Goal: Information Seeking & Learning: Learn about a topic

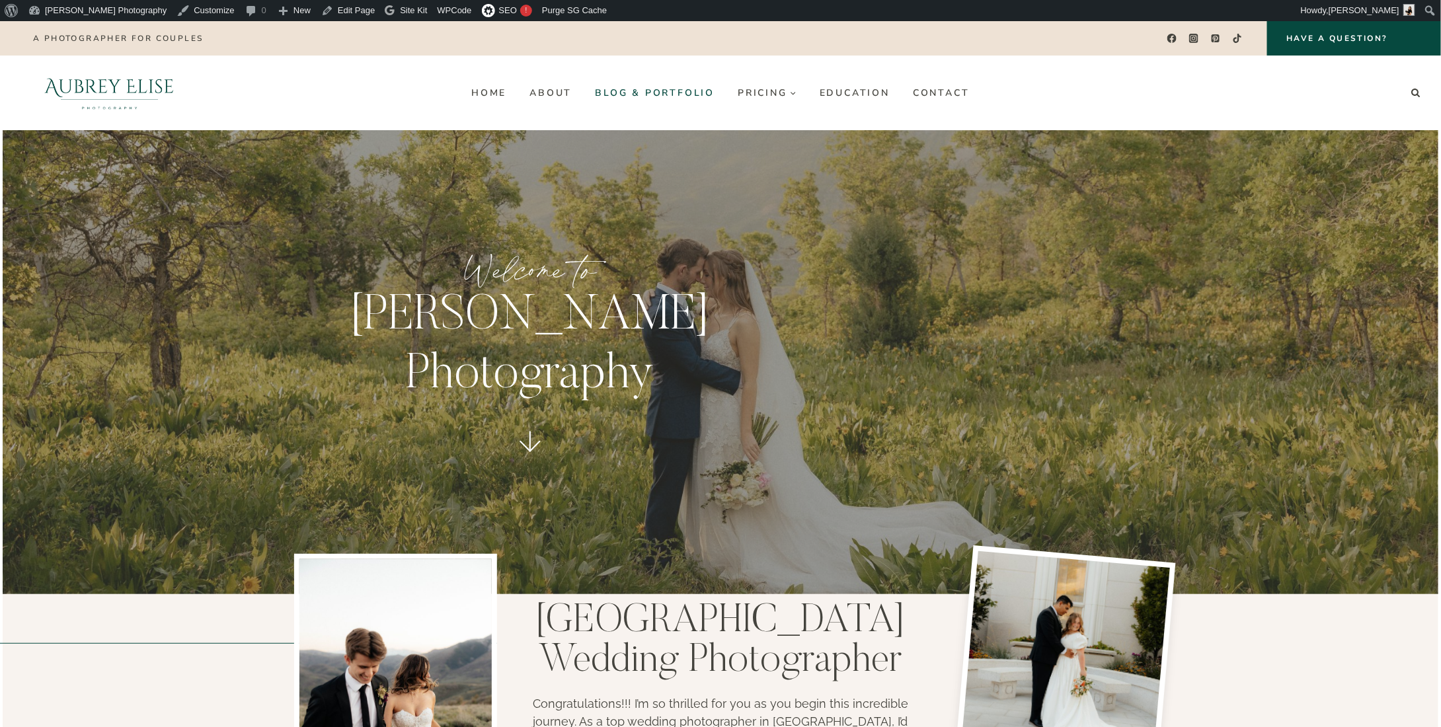
click at [683, 97] on link "Blog & Portfolio" at bounding box center [655, 92] width 143 height 21
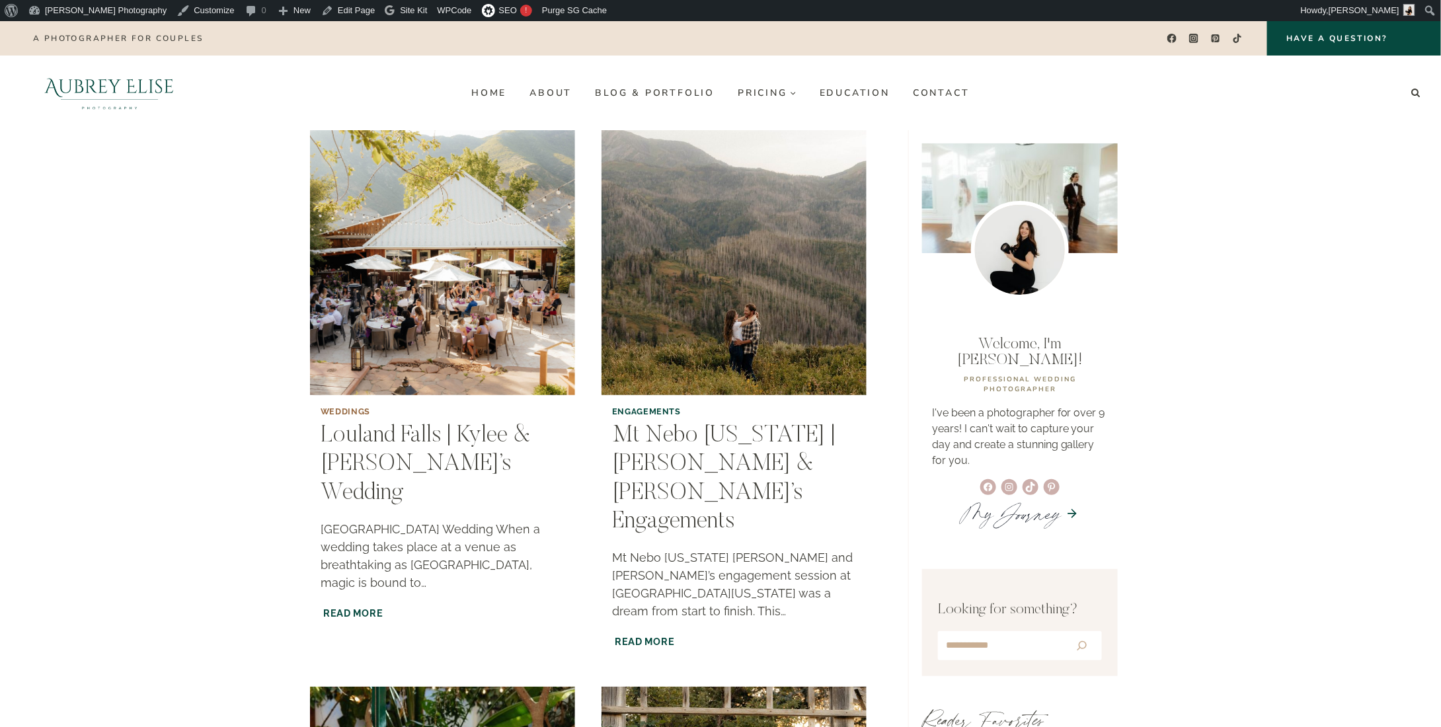
click at [354, 410] on link "Weddings" at bounding box center [346, 411] width 50 height 10
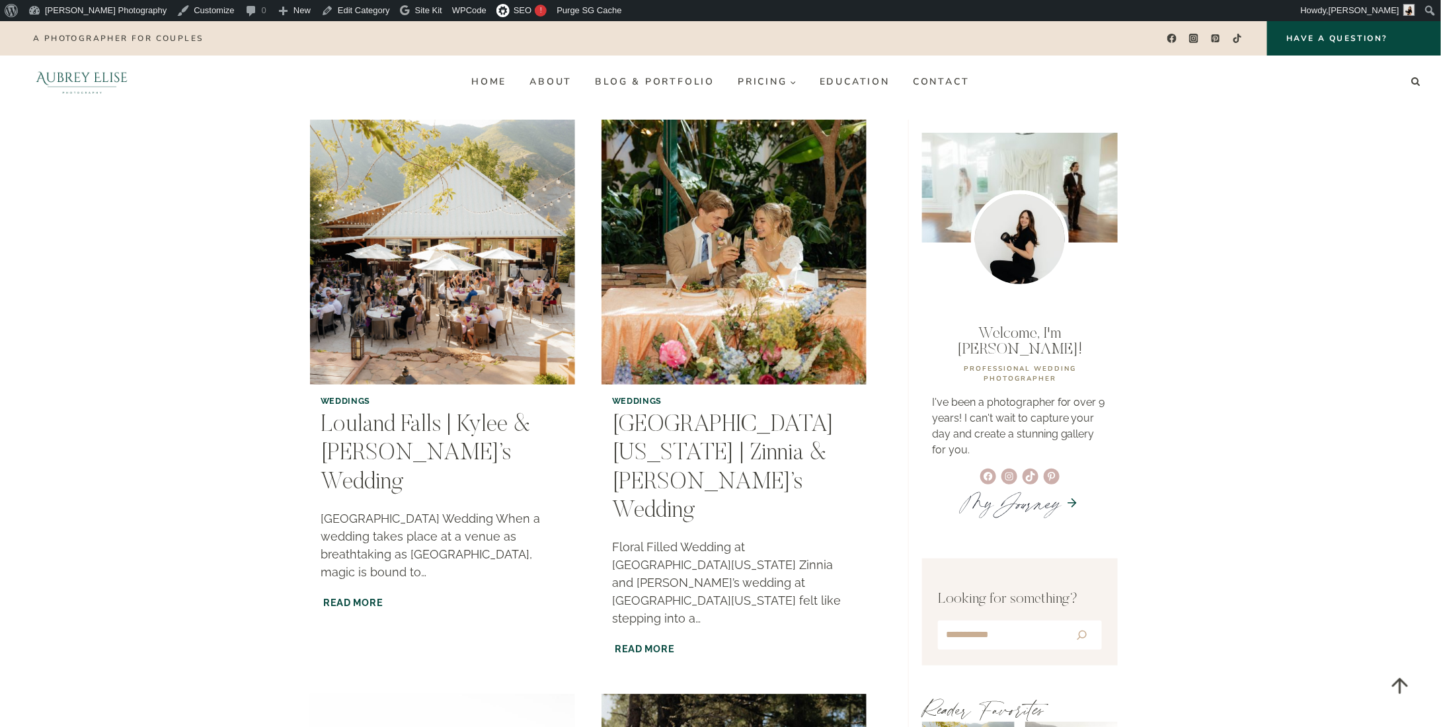
scroll to position [132, 0]
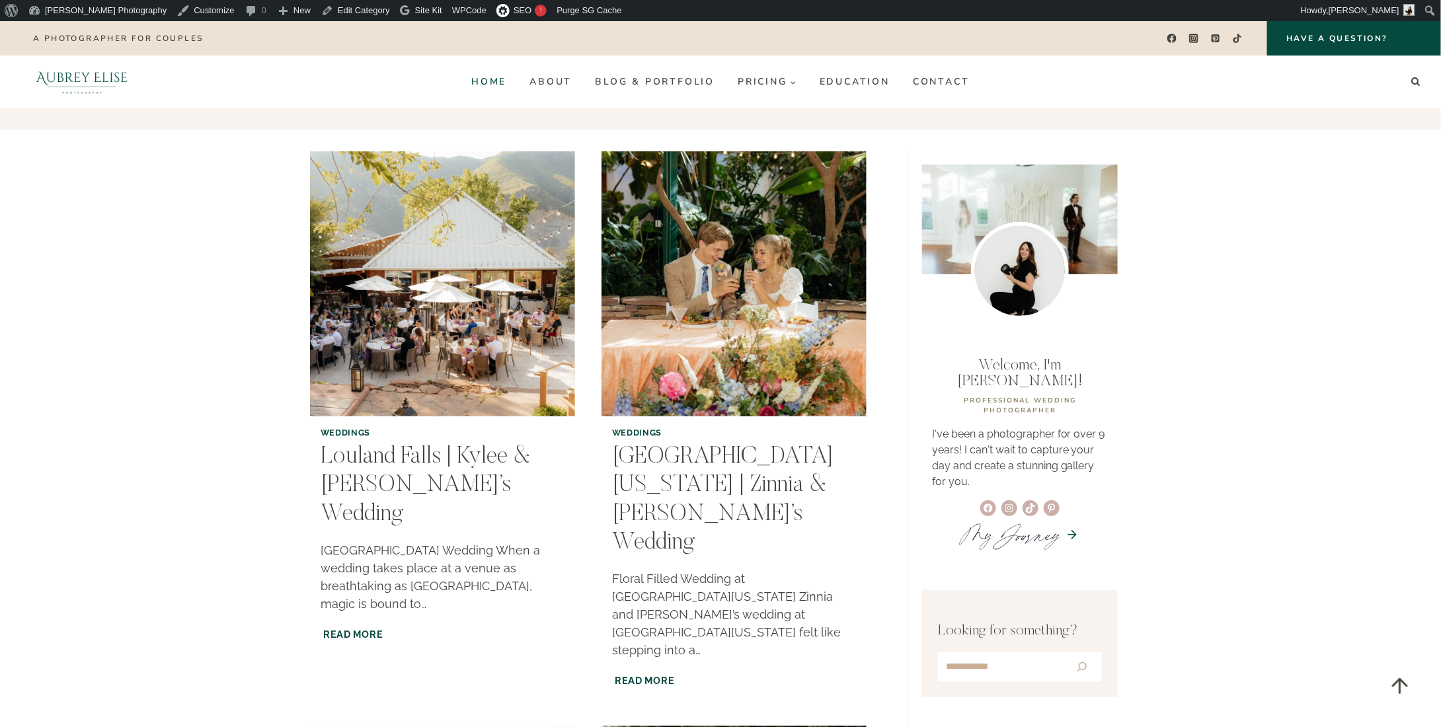
click at [484, 85] on link "Home" at bounding box center [489, 81] width 58 height 21
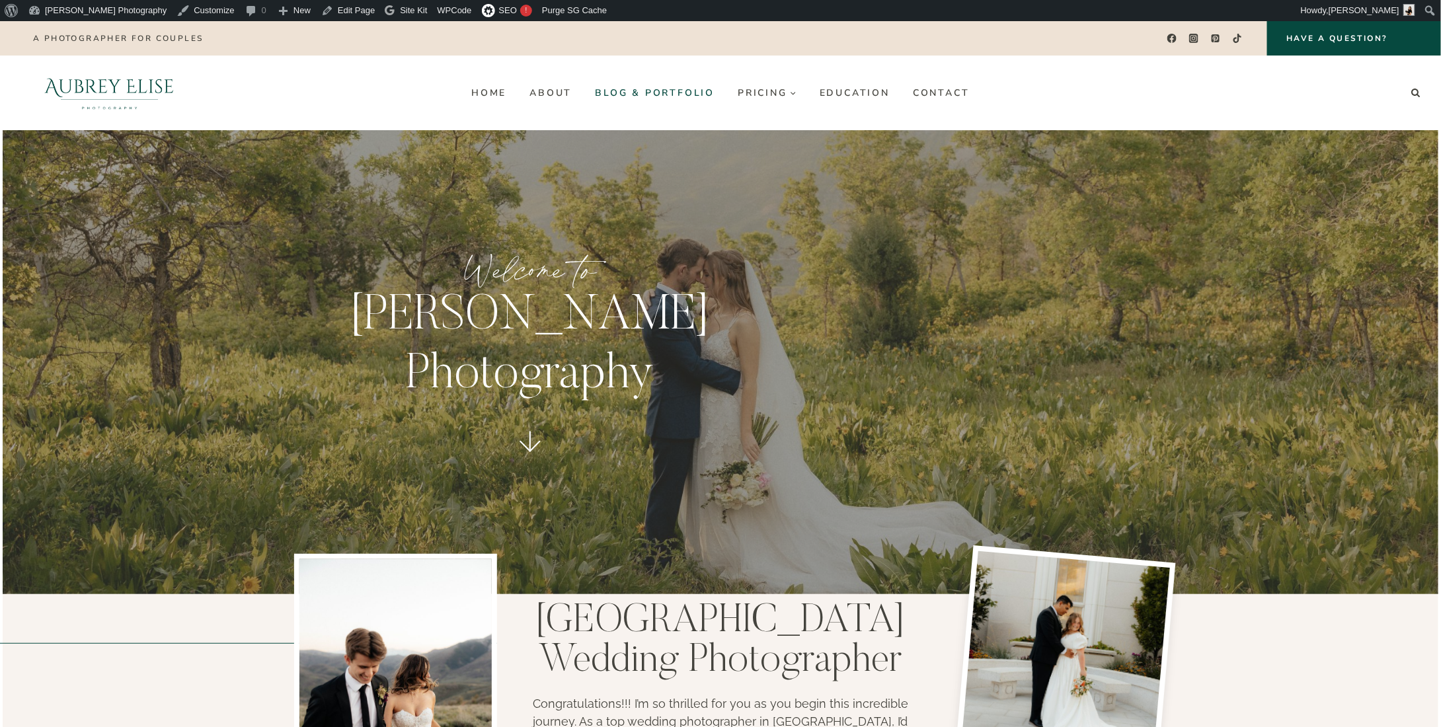
click at [660, 96] on link "Blog & Portfolio" at bounding box center [655, 92] width 143 height 21
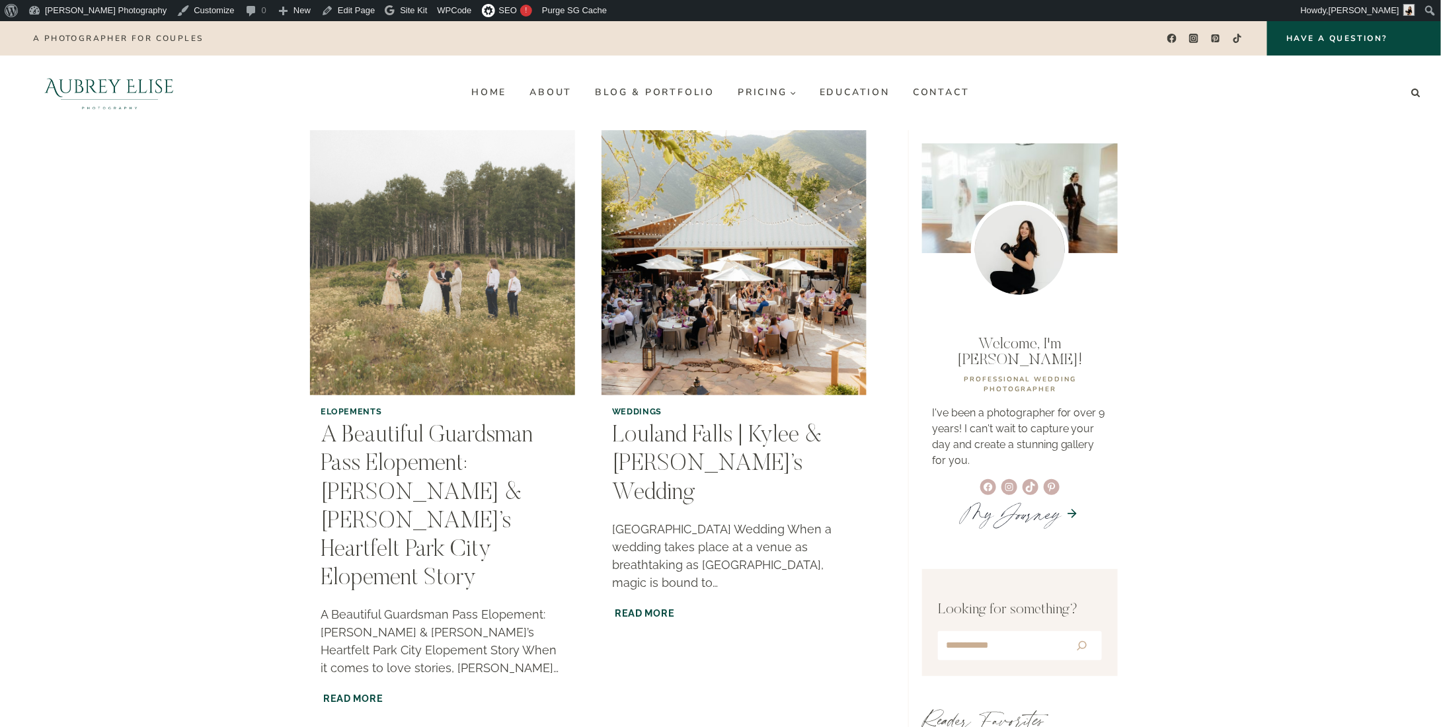
click at [434, 280] on img "A Beautiful Guardsman Pass Elopement: Michelle & Matt’s Heartfelt Park City Elo…" at bounding box center [442, 263] width 270 height 270
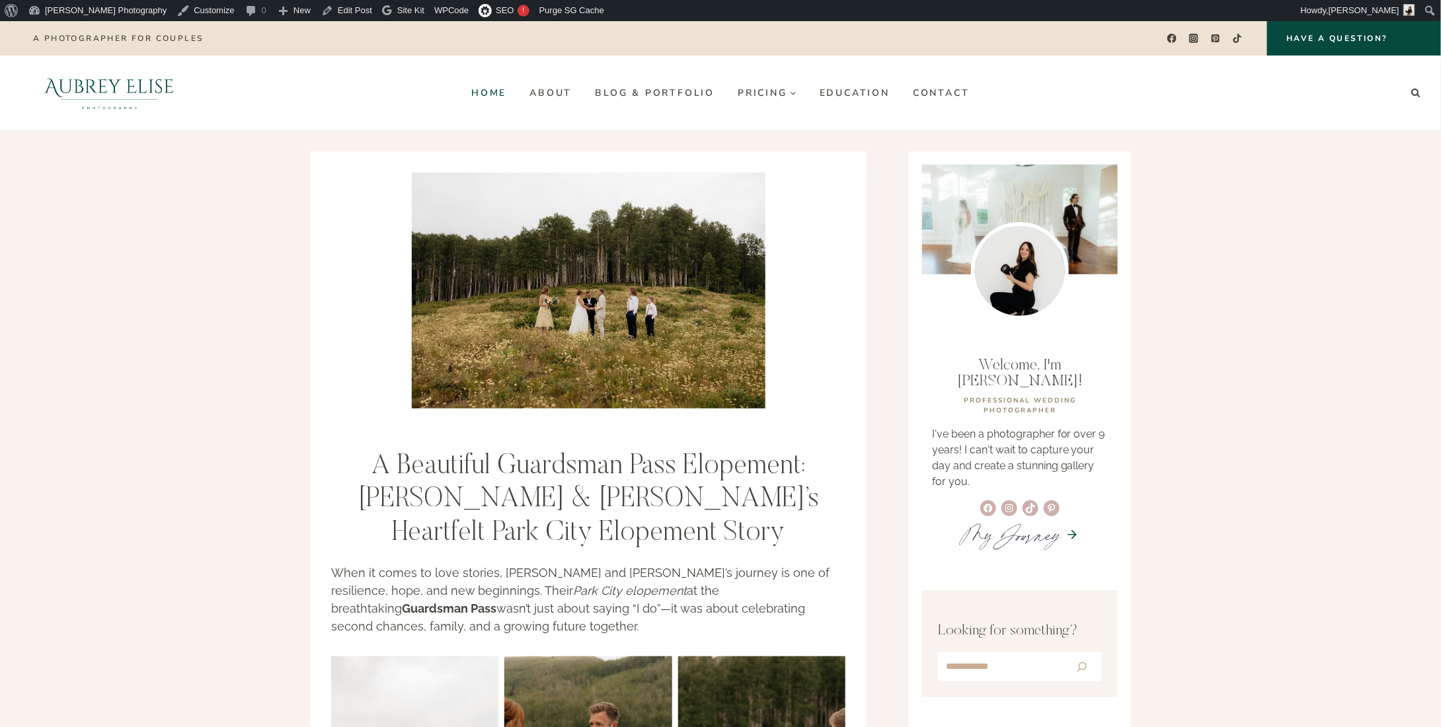
click at [498, 91] on link "Home" at bounding box center [489, 92] width 58 height 21
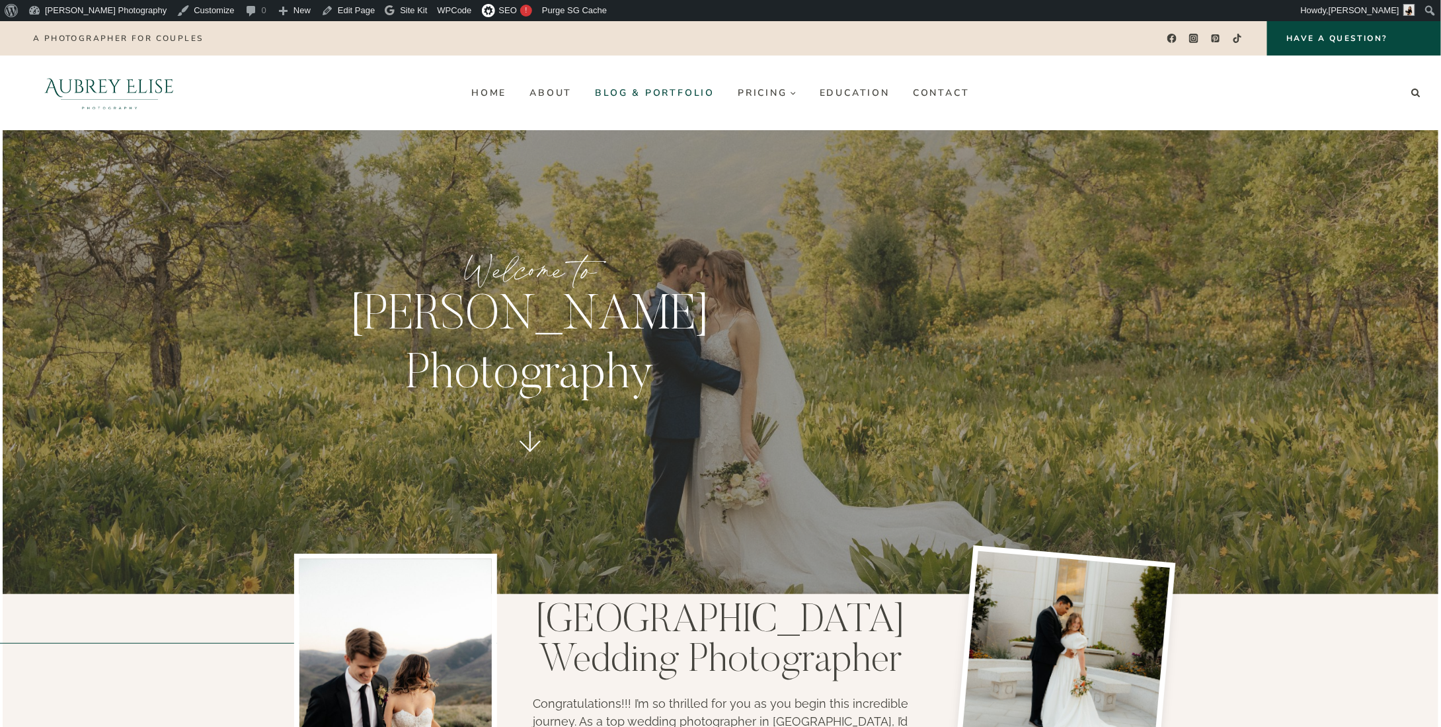
click at [681, 94] on link "Blog & Portfolio" at bounding box center [655, 92] width 143 height 21
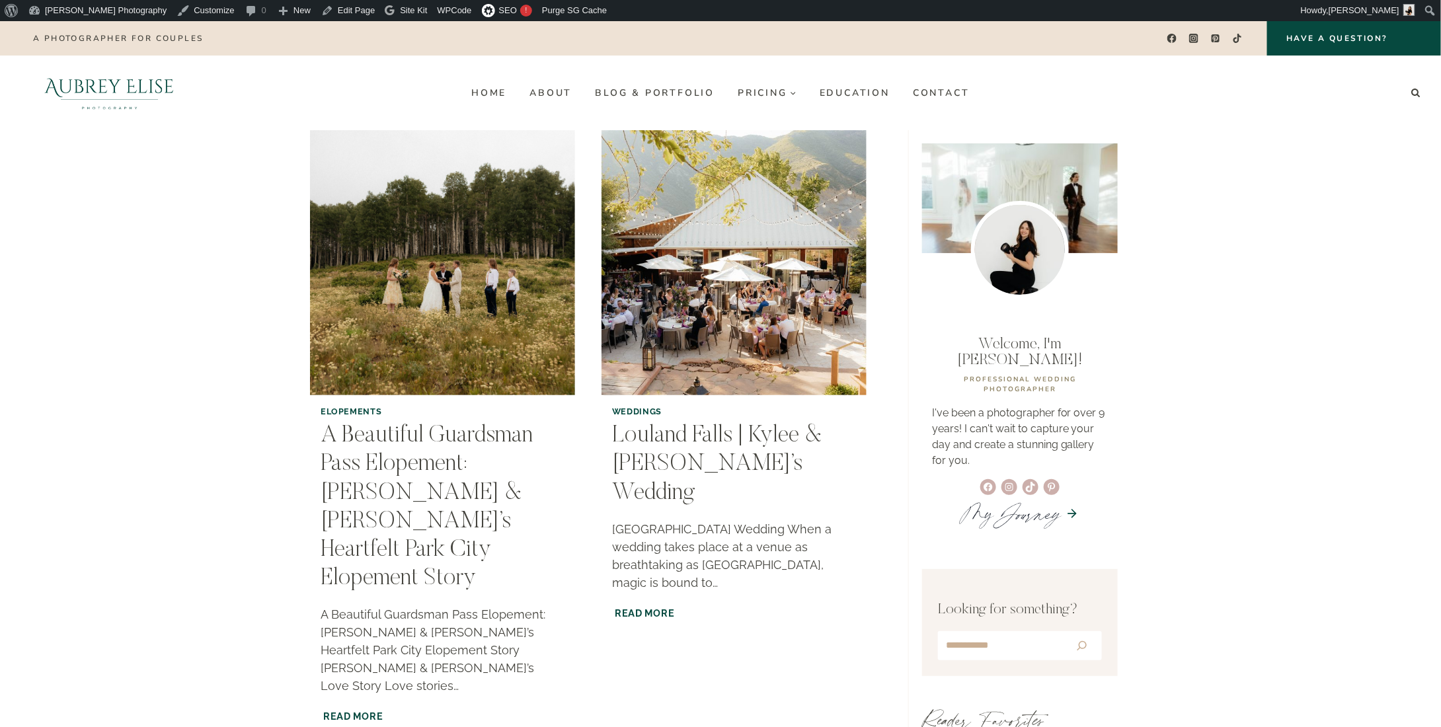
click at [413, 248] on img "A Beautiful Guardsman Pass Elopement: Michelle & Matt’s Heartfelt Park City Elo…" at bounding box center [442, 262] width 265 height 265
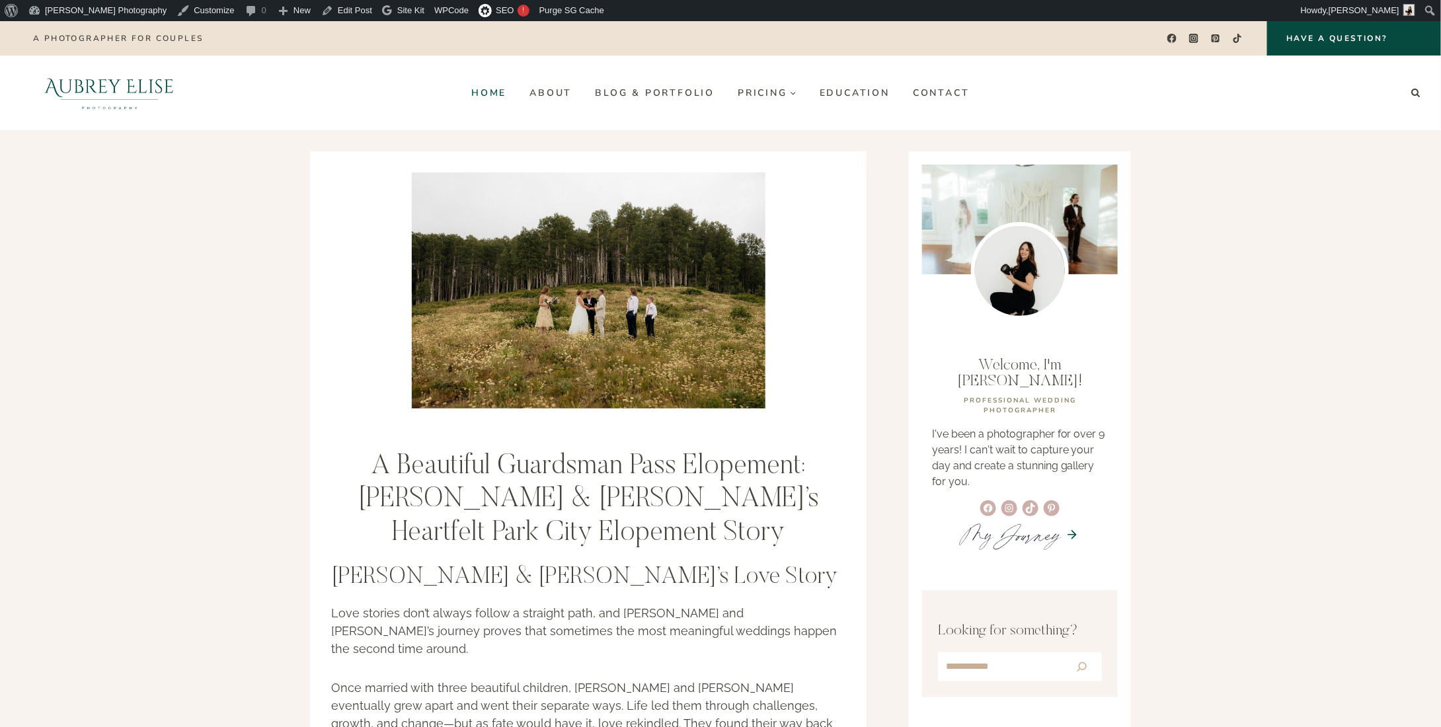
click at [482, 89] on link "Home" at bounding box center [489, 92] width 58 height 21
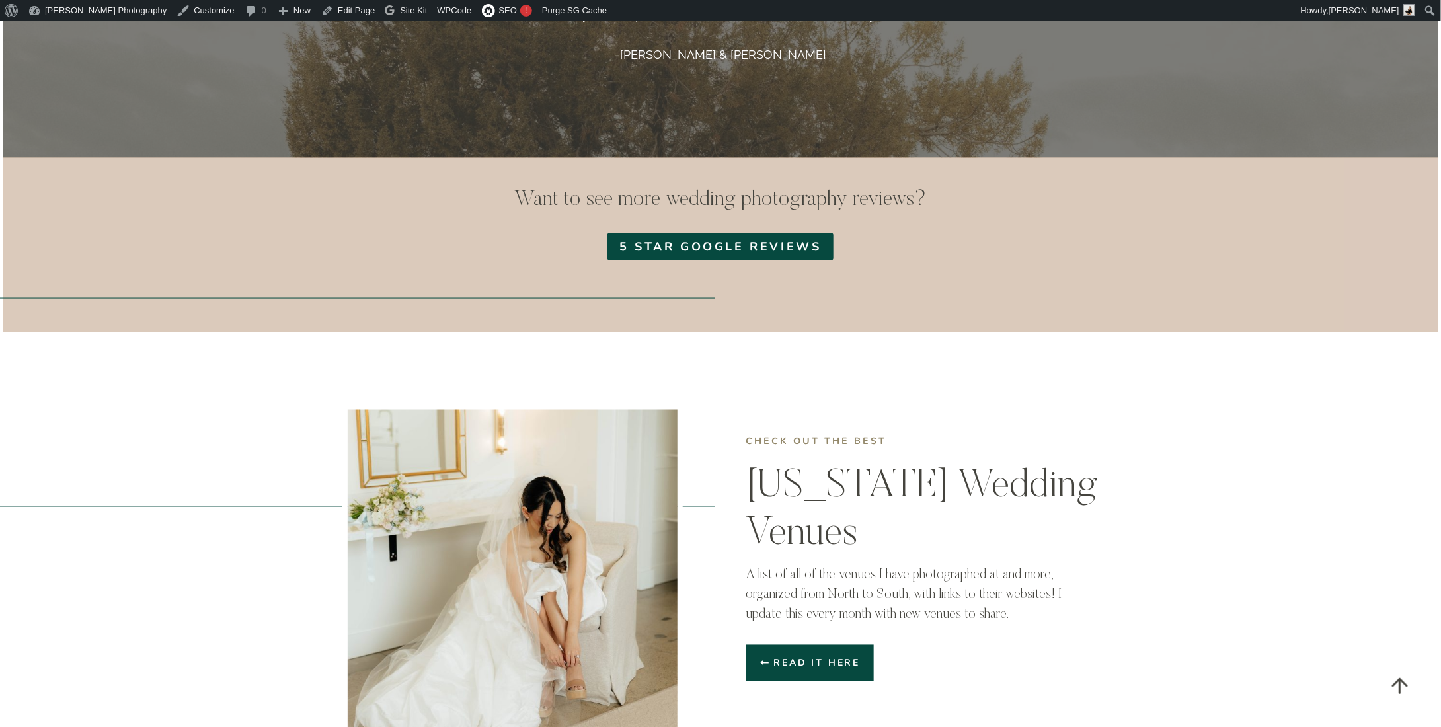
scroll to position [3437, 0]
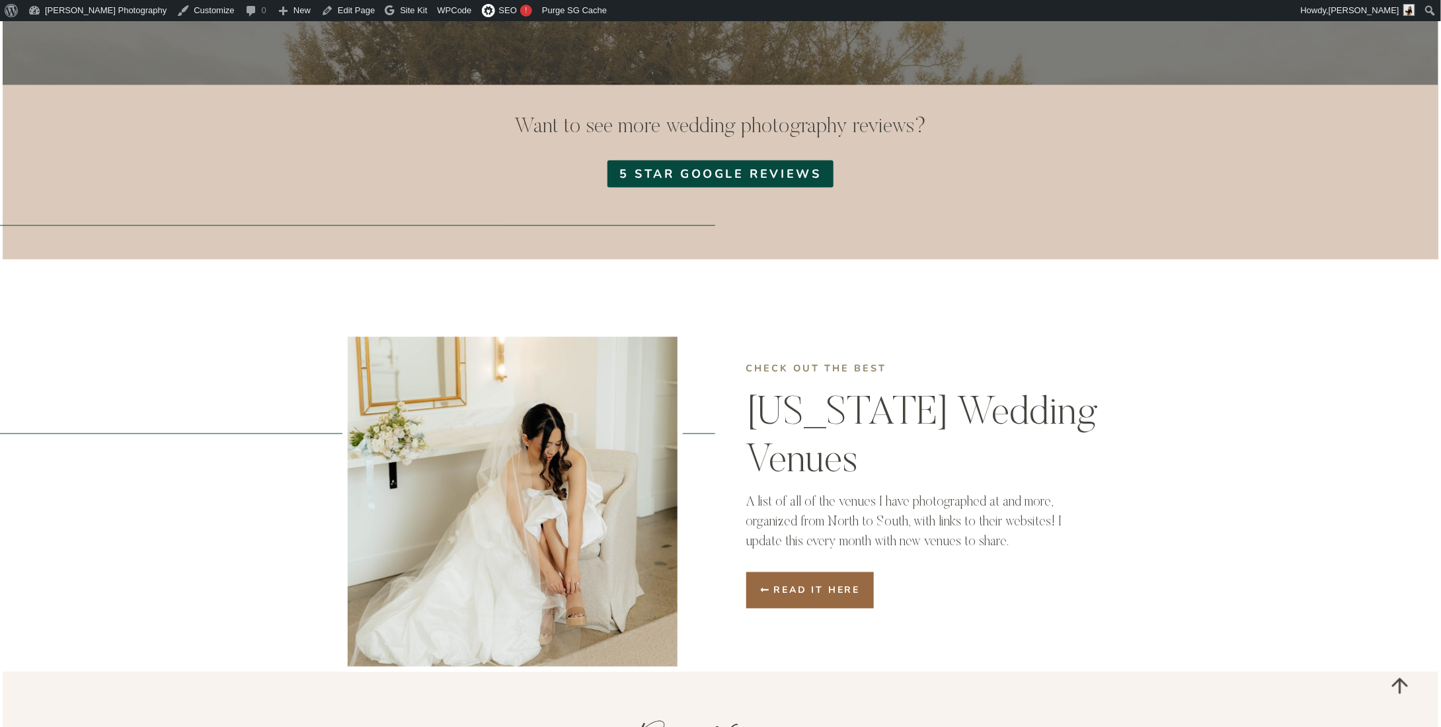
click at [828, 584] on span "Read it here" at bounding box center [817, 591] width 87 height 14
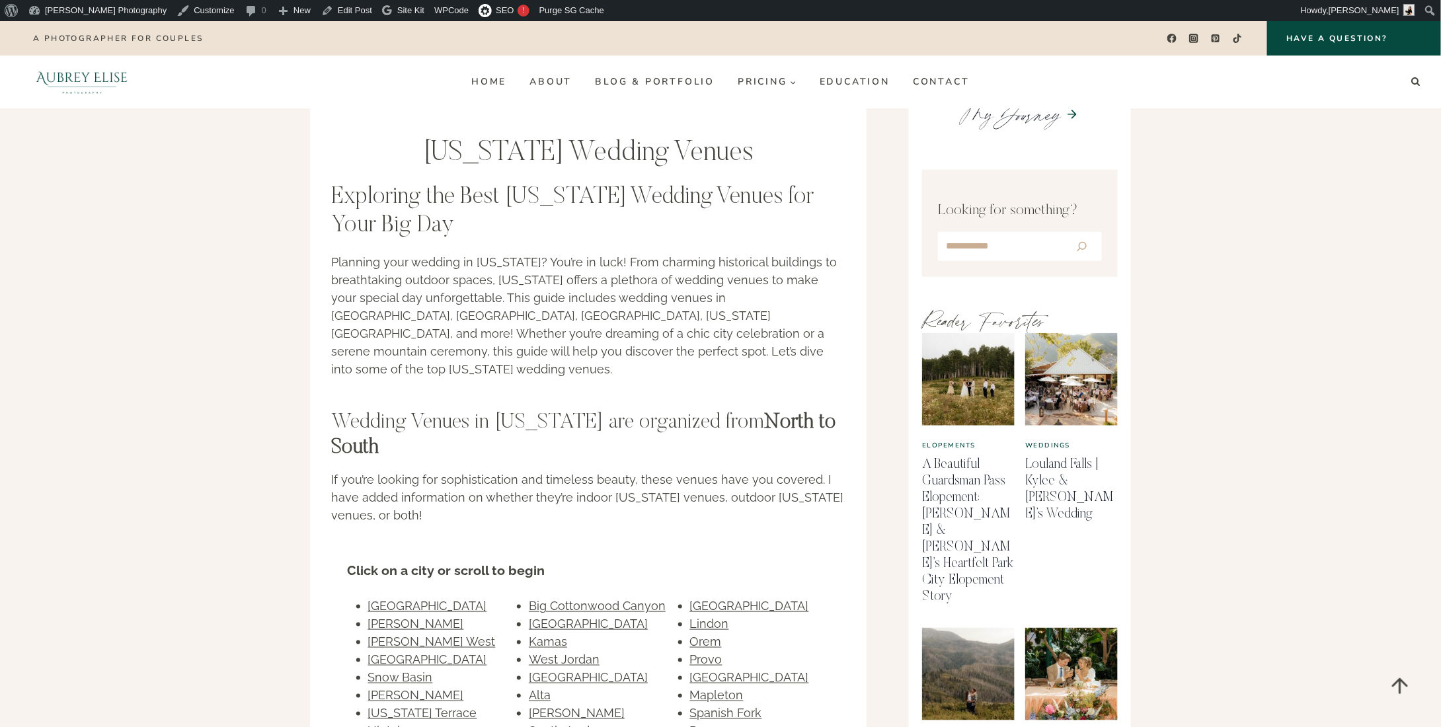
scroll to position [330, 0]
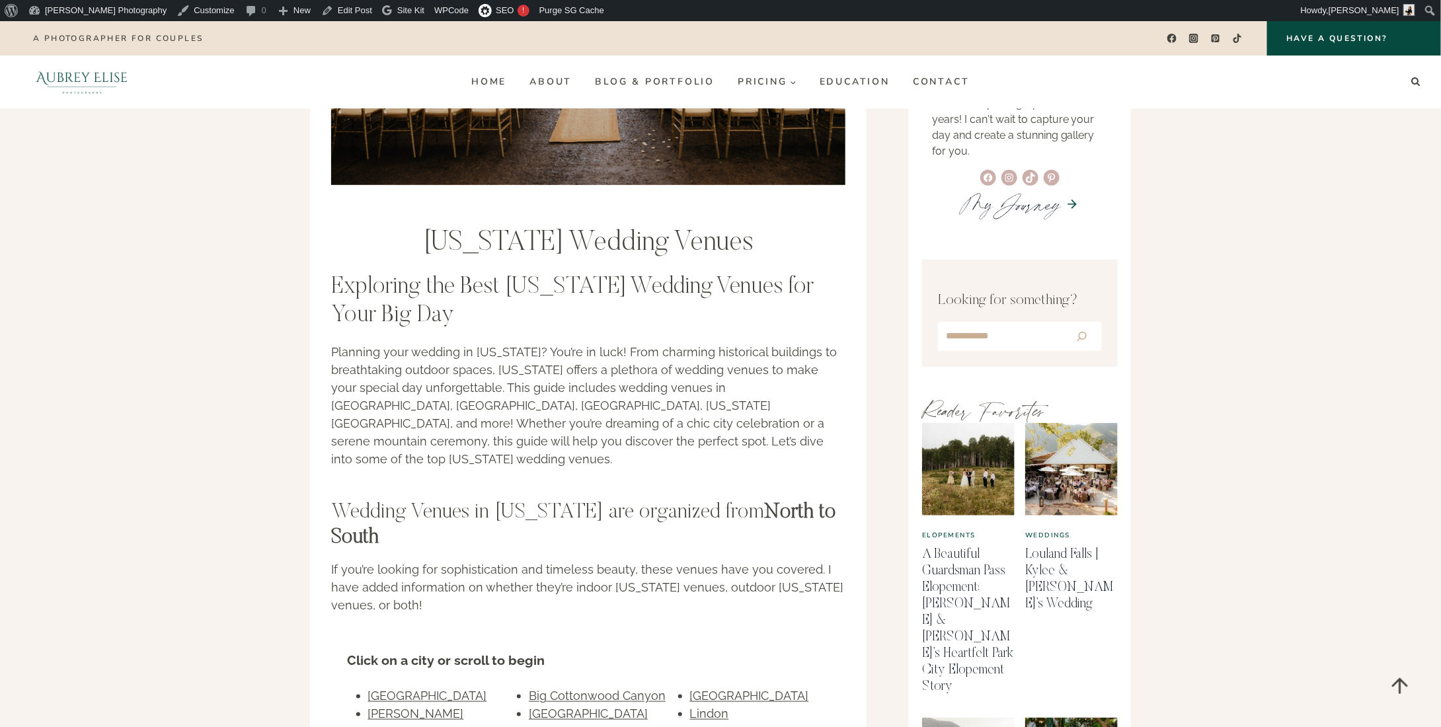
click at [609, 280] on h2 "Exploring the Best [US_STATE] Wedding Venues for Your Big Day" at bounding box center [588, 302] width 514 height 57
click at [612, 286] on h2 "Exploring the Best [US_STATE] Wedding Venues for Your Big Day" at bounding box center [588, 302] width 514 height 57
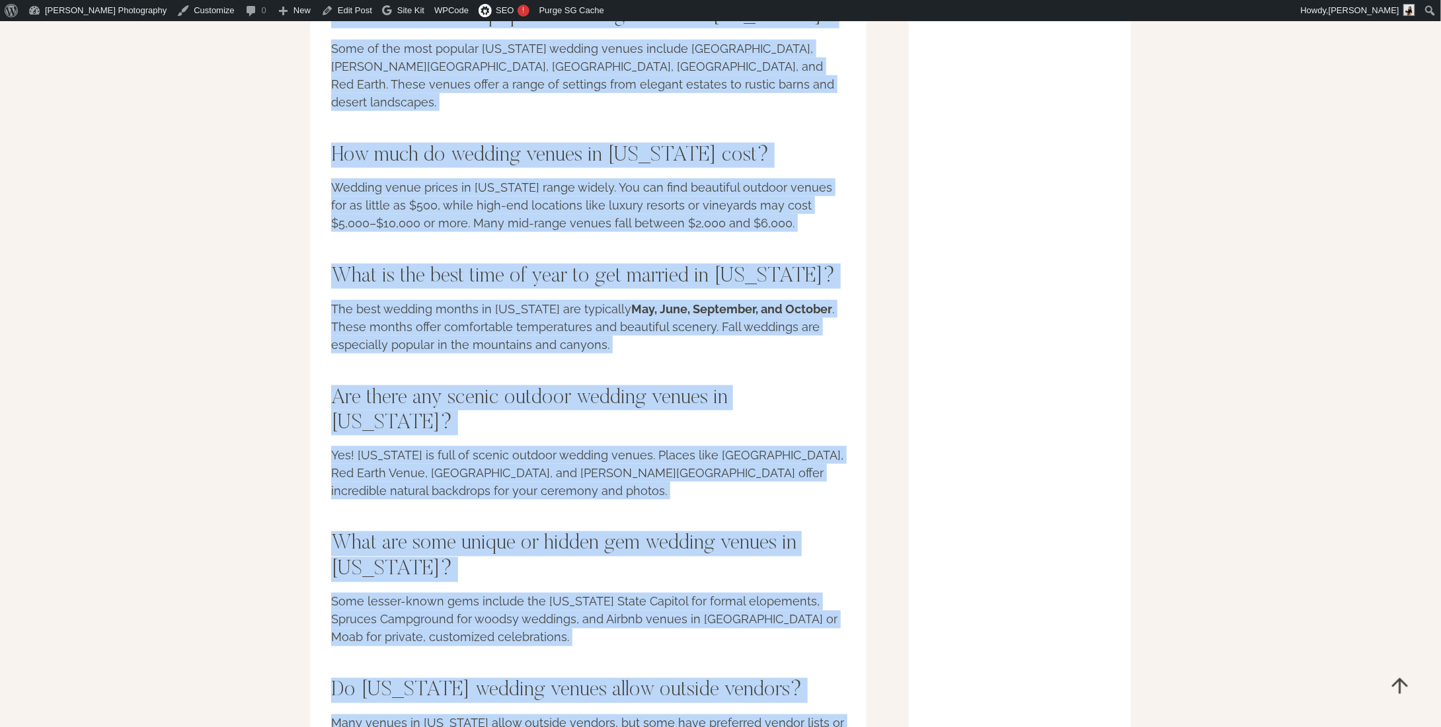
scroll to position [32587, 0]
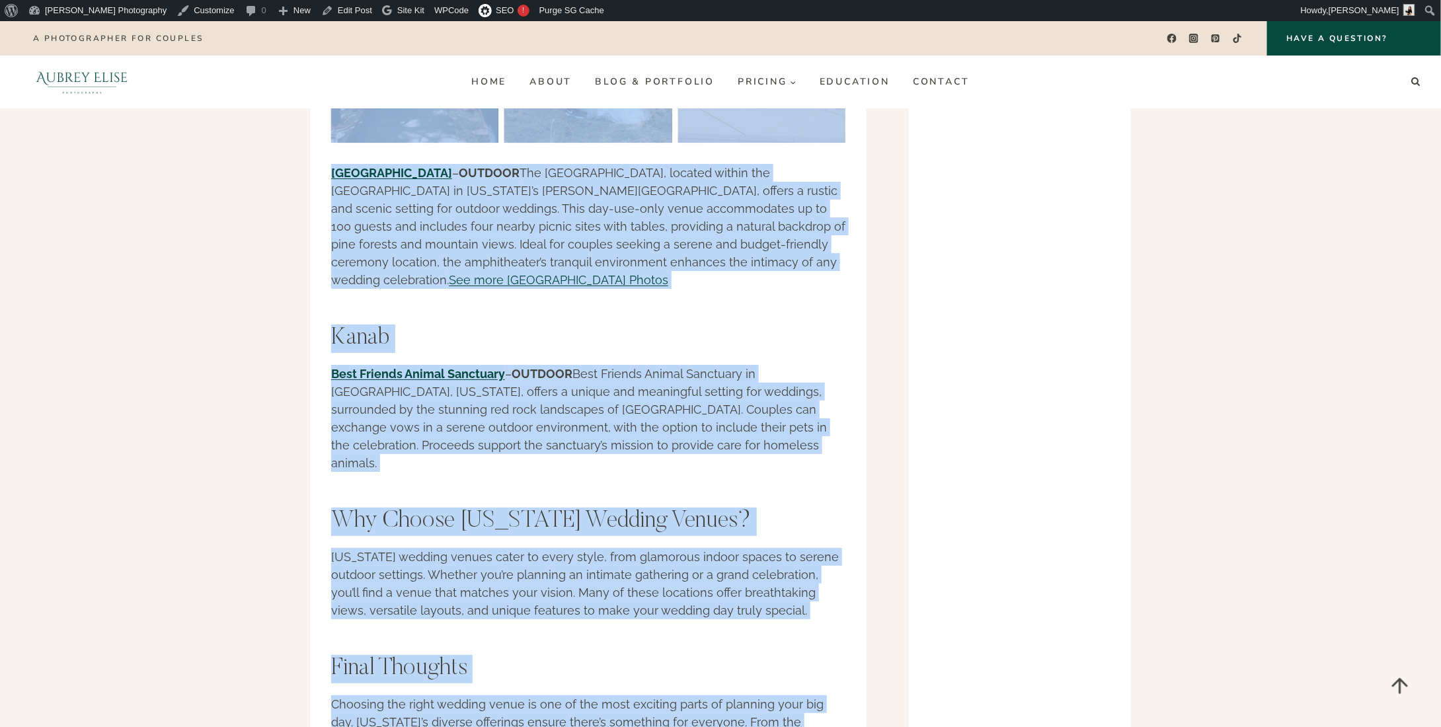
drag, startPoint x: 472, startPoint y: 231, endPoint x: 845, endPoint y: 609, distance: 530.9
copy div "Lore Ipsumdo Sitame Consectet adi Elit Sedd Eiusmod Tempor inc Utla Etd Mag Ali…"
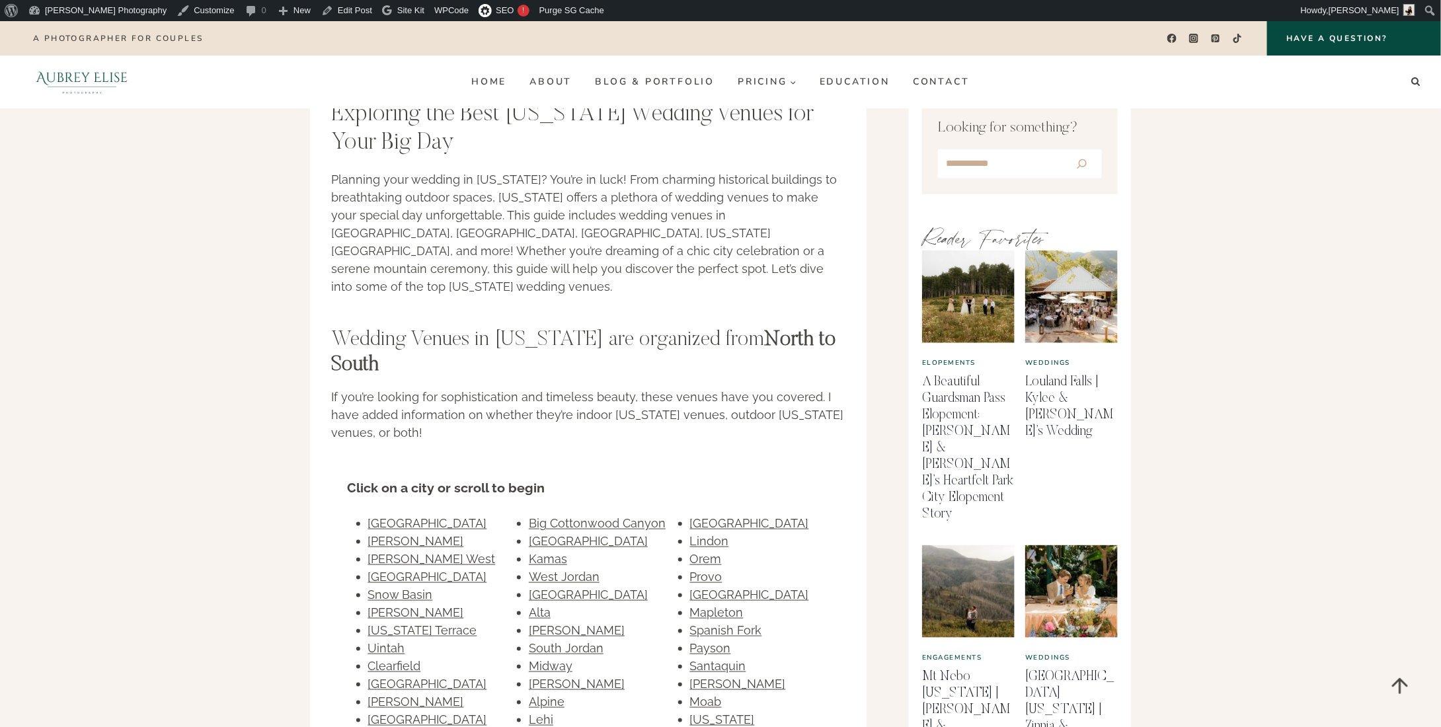
scroll to position [330, 0]
